Goal: Check status: Check status

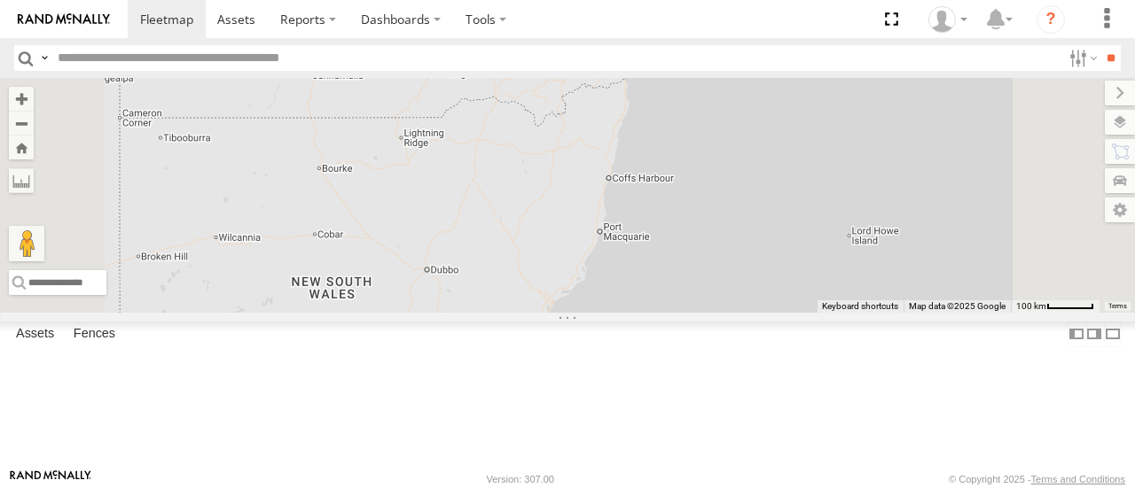
click at [623, 67] on div "15" at bounding box center [605, 49] width 35 height 35
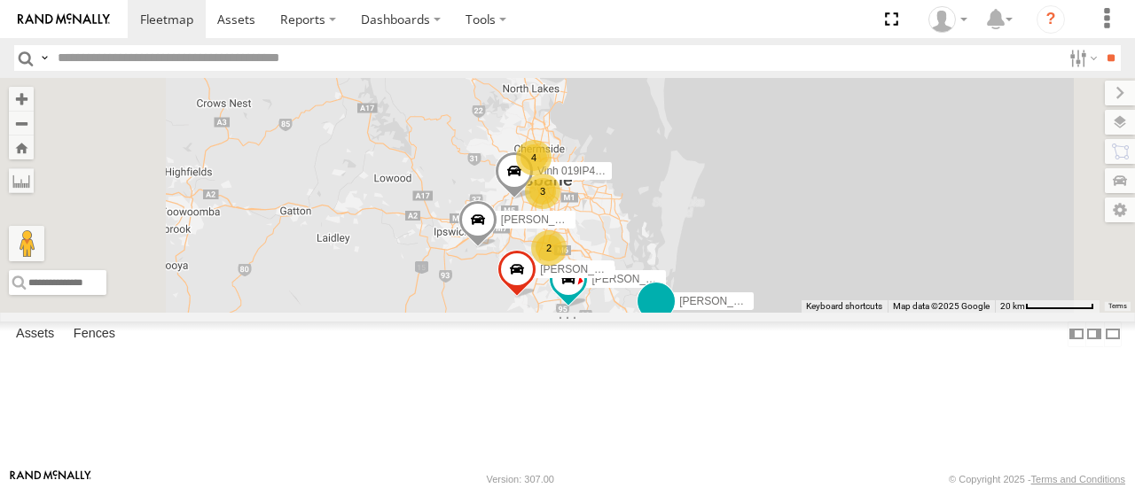
click at [672, 318] on span at bounding box center [656, 302] width 32 height 32
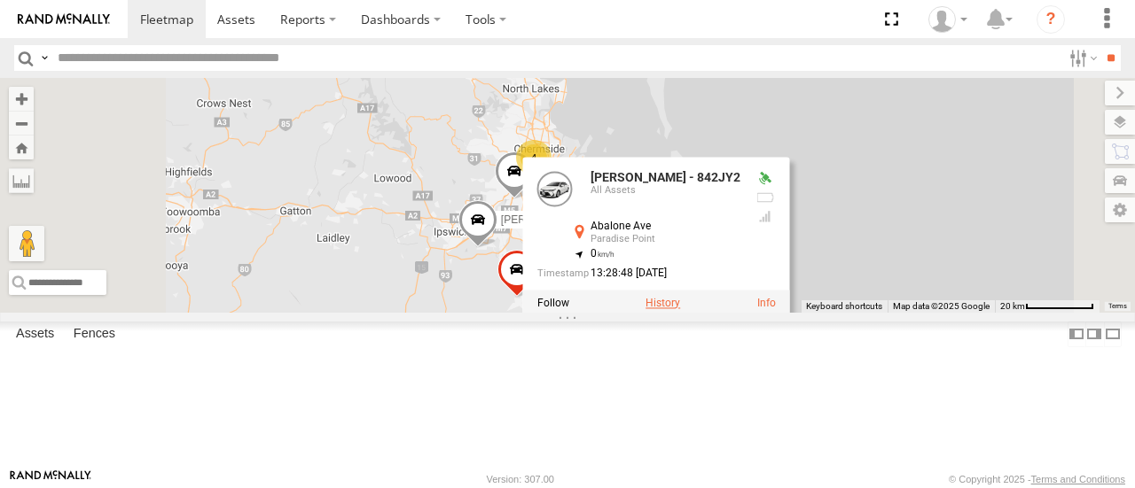
click at [680, 310] on label at bounding box center [662, 304] width 35 height 12
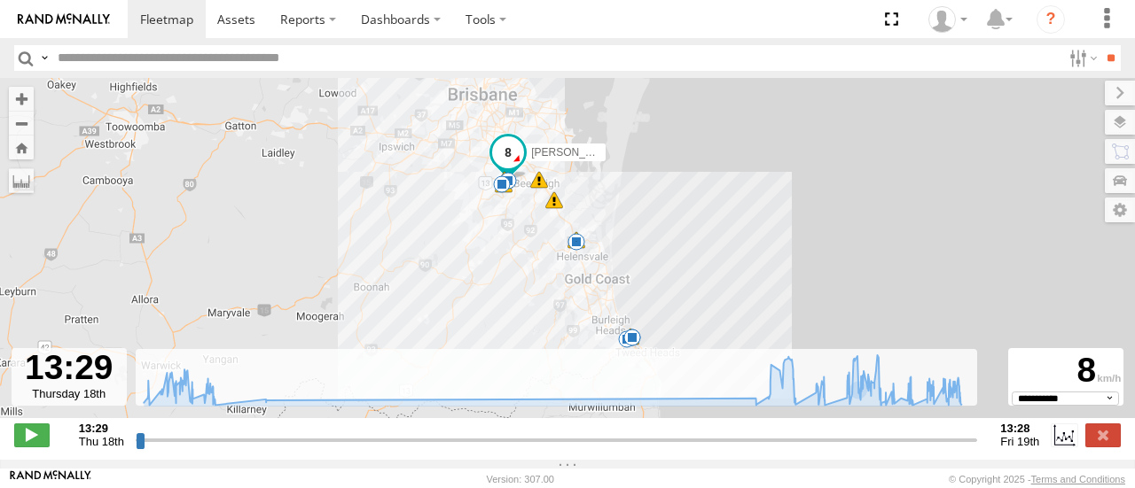
click at [596, 241] on div "[PERSON_NAME] - 842JY2 13:33 Thu 13:36 Thu 13:54 Thu 13:58 Thu 14:25 Thu 14:32 …" at bounding box center [567, 257] width 1135 height 359
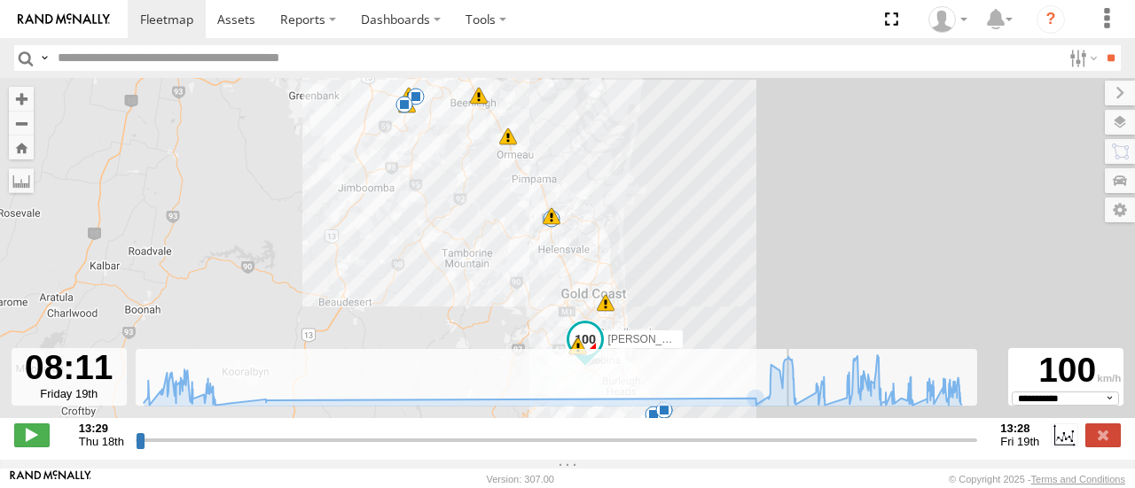
click at [789, 446] on input "range" at bounding box center [557, 440] width 842 height 17
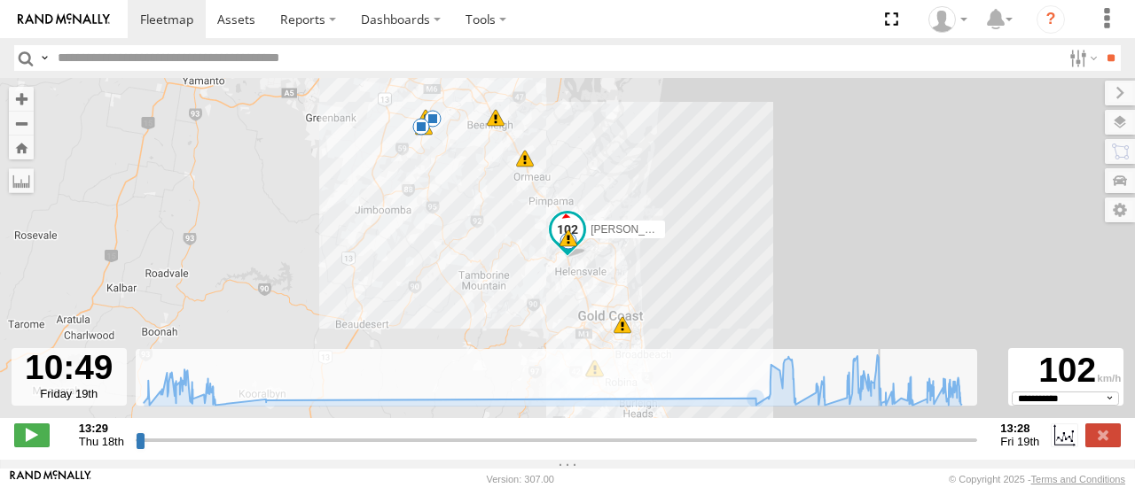
drag, startPoint x: 789, startPoint y: 446, endPoint x: 879, endPoint y: 442, distance: 90.5
type input "**********"
click at [879, 442] on input "range" at bounding box center [557, 440] width 842 height 17
click at [594, 279] on div "[PERSON_NAME] - 842JY2 13:33 Thu 13:36 Thu 13:54 Thu 13:58 Thu 14:25 Thu 14:32 …" at bounding box center [567, 257] width 1135 height 359
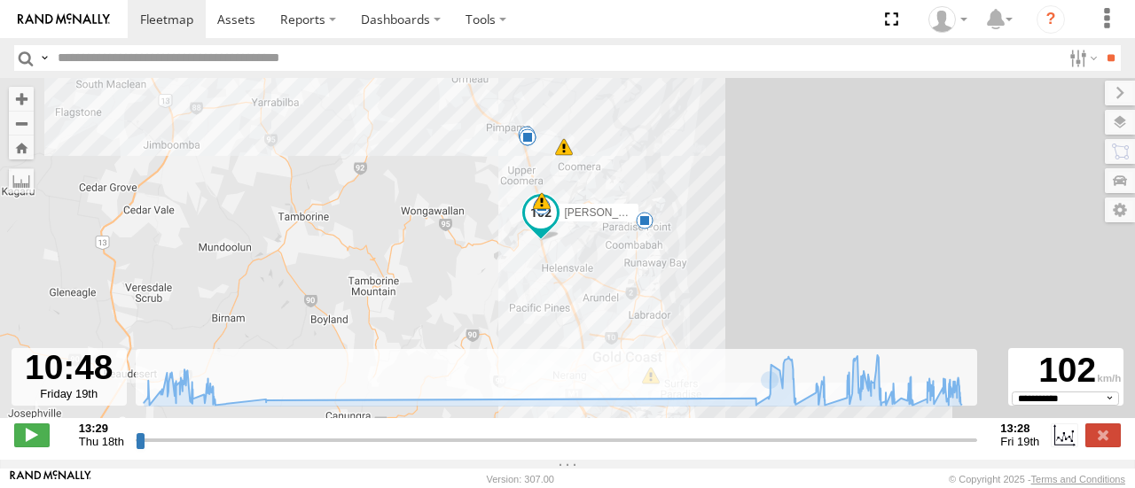
click at [612, 277] on div "[PERSON_NAME] - 842JY2 13:33 Thu 13:36 Thu 13:54 Thu 13:58 Thu 14:25 Thu 14:32 …" at bounding box center [567, 257] width 1135 height 359
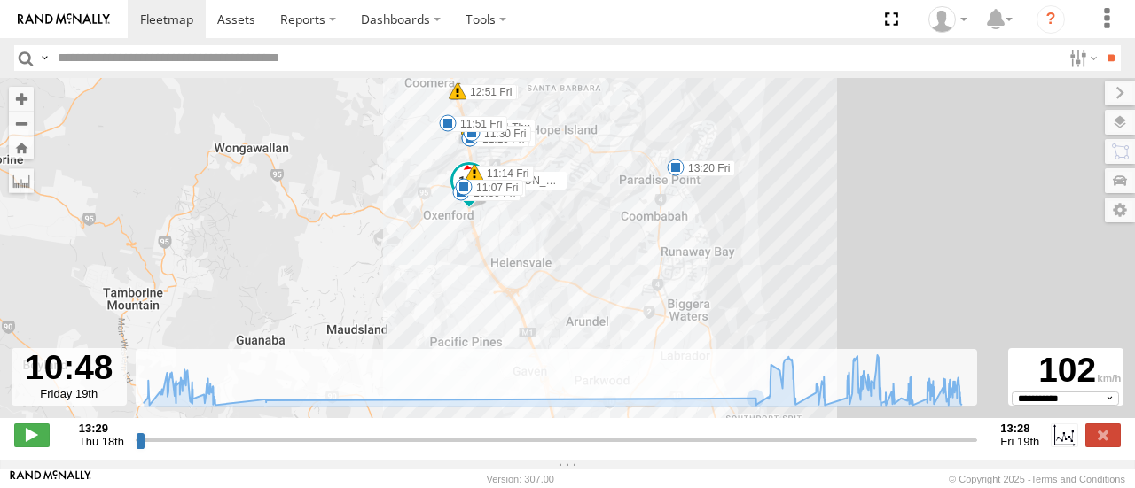
click at [1112, 456] on div "**********" at bounding box center [567, 436] width 1135 height 37
click at [1106, 445] on label at bounding box center [1102, 435] width 35 height 23
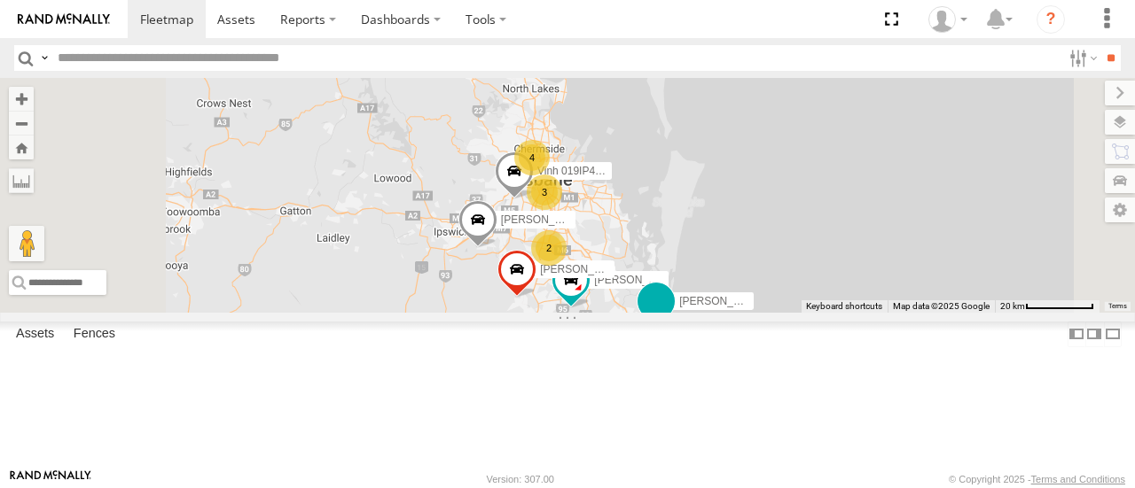
click at [675, 331] on span at bounding box center [655, 307] width 39 height 48
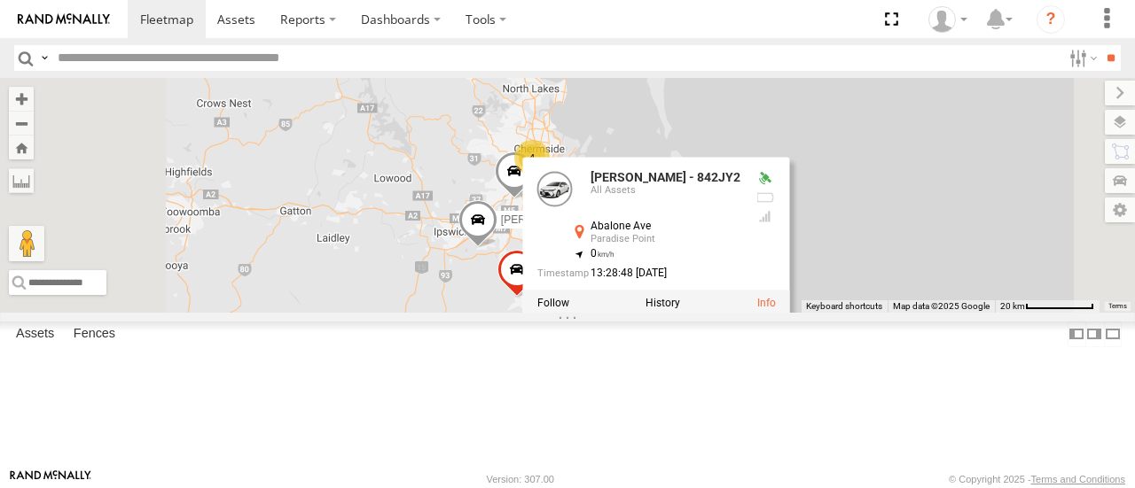
click at [865, 312] on div "[PERSON_NAME] - 842JY2 3 [PERSON_NAME] B - Corolla Hatch 2 4 [PERSON_NAME] - 34…" at bounding box center [567, 195] width 1135 height 234
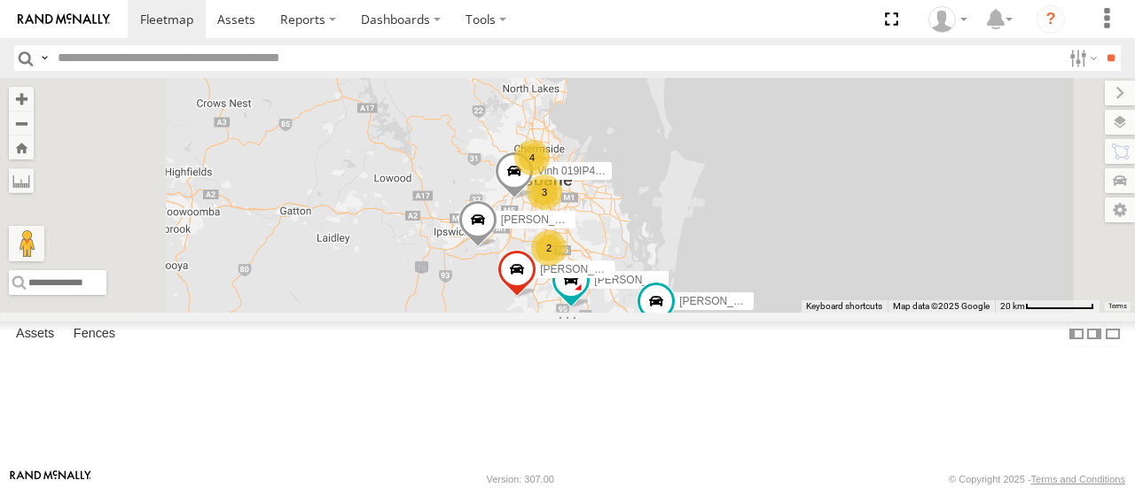
click at [865, 312] on div "[PERSON_NAME] - 842JY2 3 [PERSON_NAME] B - Corolla Hatch 2 4 [PERSON_NAME] - 34…" at bounding box center [567, 195] width 1135 height 234
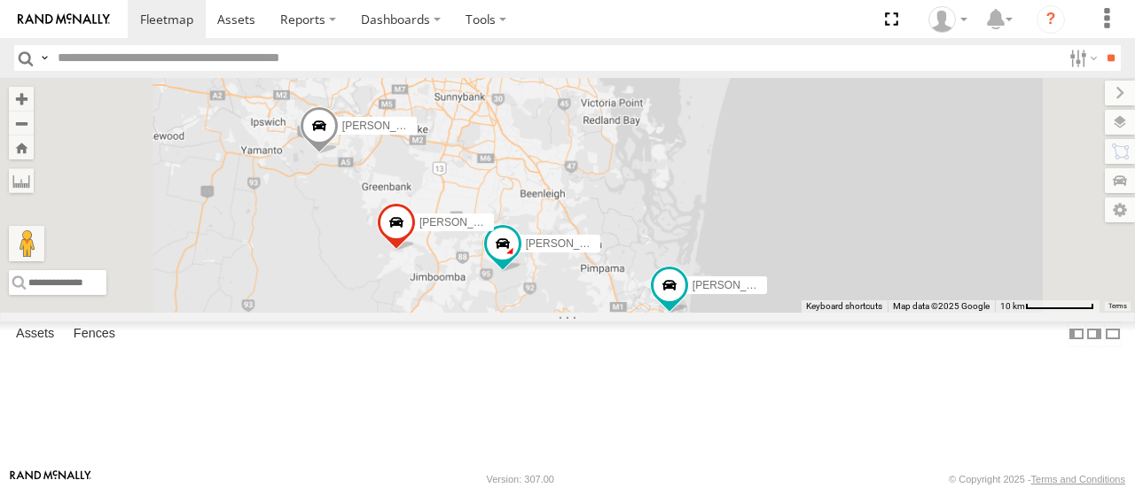
click at [865, 312] on div "[PERSON_NAME] - 842JY2 [PERSON_NAME] B - Corolla Hatch [PERSON_NAME] - 349FB3 […" at bounding box center [567, 195] width 1135 height 234
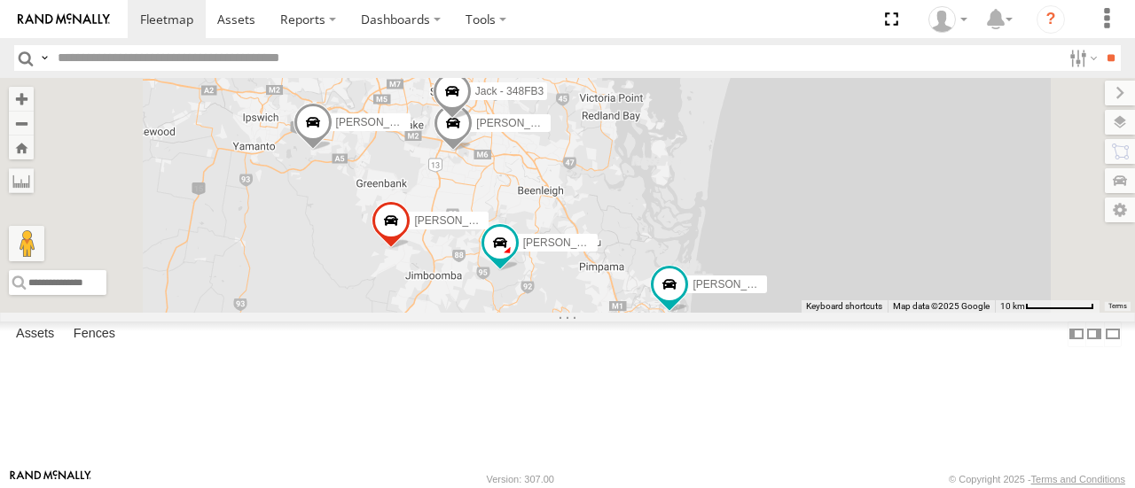
click at [865, 312] on div "[PERSON_NAME] - 842JY2 [PERSON_NAME] B - Corolla Hatch [PERSON_NAME] - 349FB3 […" at bounding box center [567, 195] width 1135 height 234
